Goal: Find specific page/section: Find specific page/section

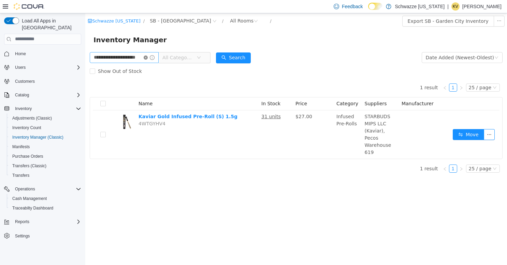
click at [148, 57] on icon "icon: close-circle" at bounding box center [146, 57] width 4 height 4
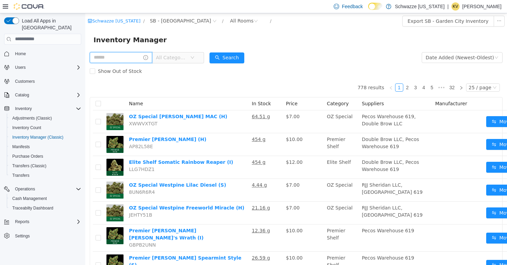
click at [124, 59] on input "text" at bounding box center [121, 57] width 62 height 11
type input "**********"
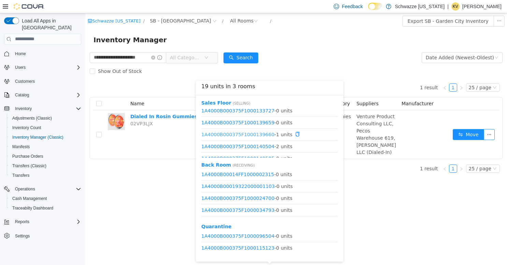
click at [258, 135] on link "1A4000B000375F1000139660" at bounding box center [237, 134] width 73 height 5
